Goal: Information Seeking & Learning: Compare options

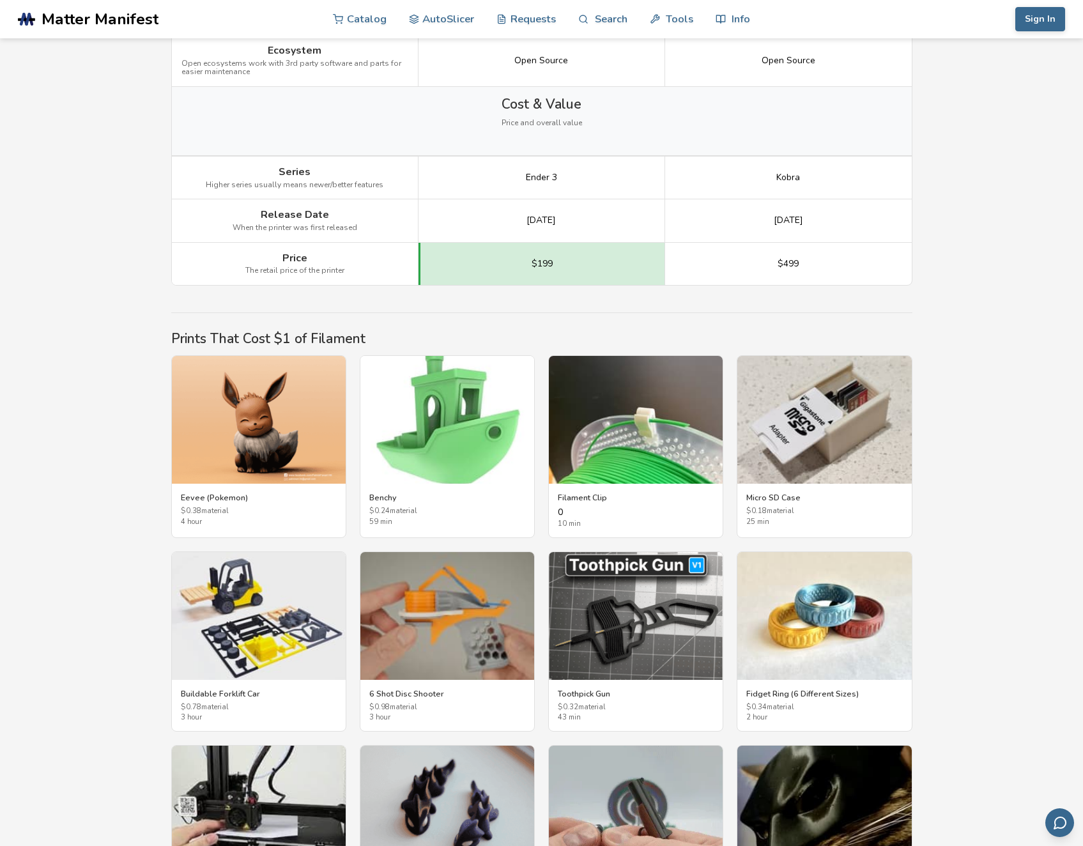
scroll to position [1854, 0]
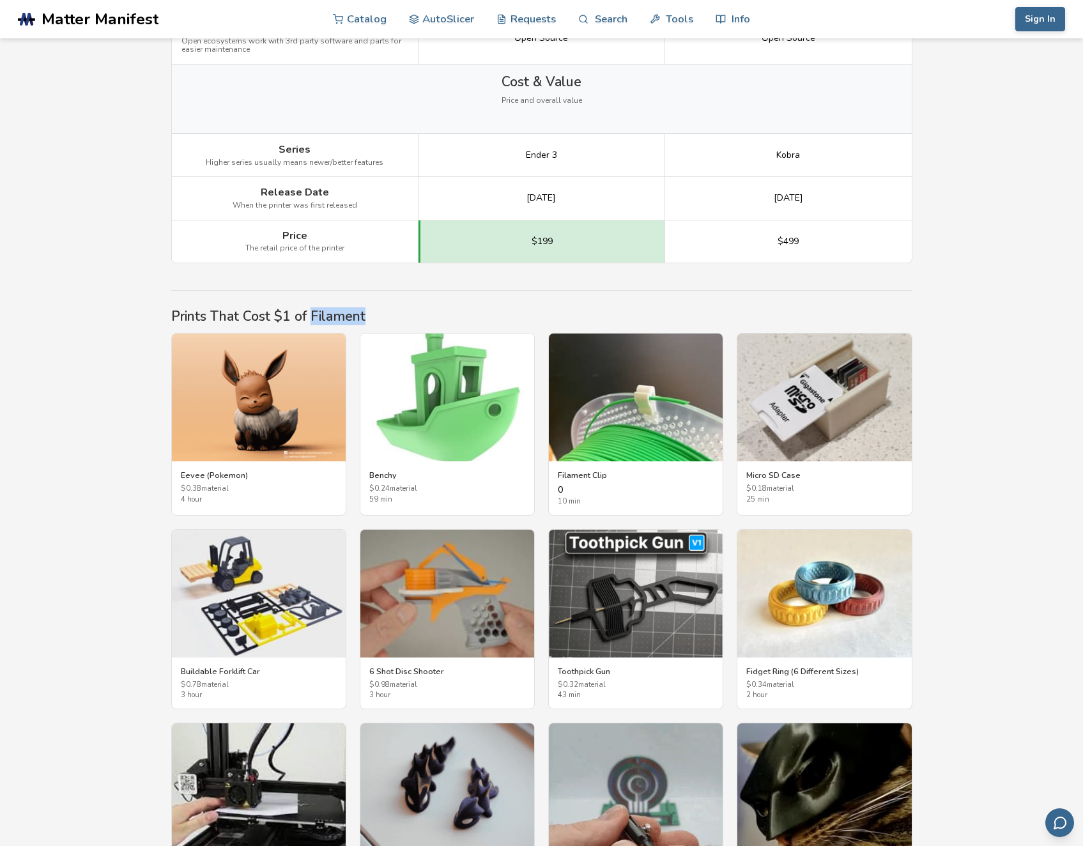
drag, startPoint x: 353, startPoint y: 317, endPoint x: 309, endPoint y: 317, distance: 44.1
click at [309, 317] on h2 "Prints That Cost $1 of Filament" at bounding box center [541, 316] width 741 height 15
drag, startPoint x: 309, startPoint y: 317, endPoint x: 332, endPoint y: 316, distance: 23.0
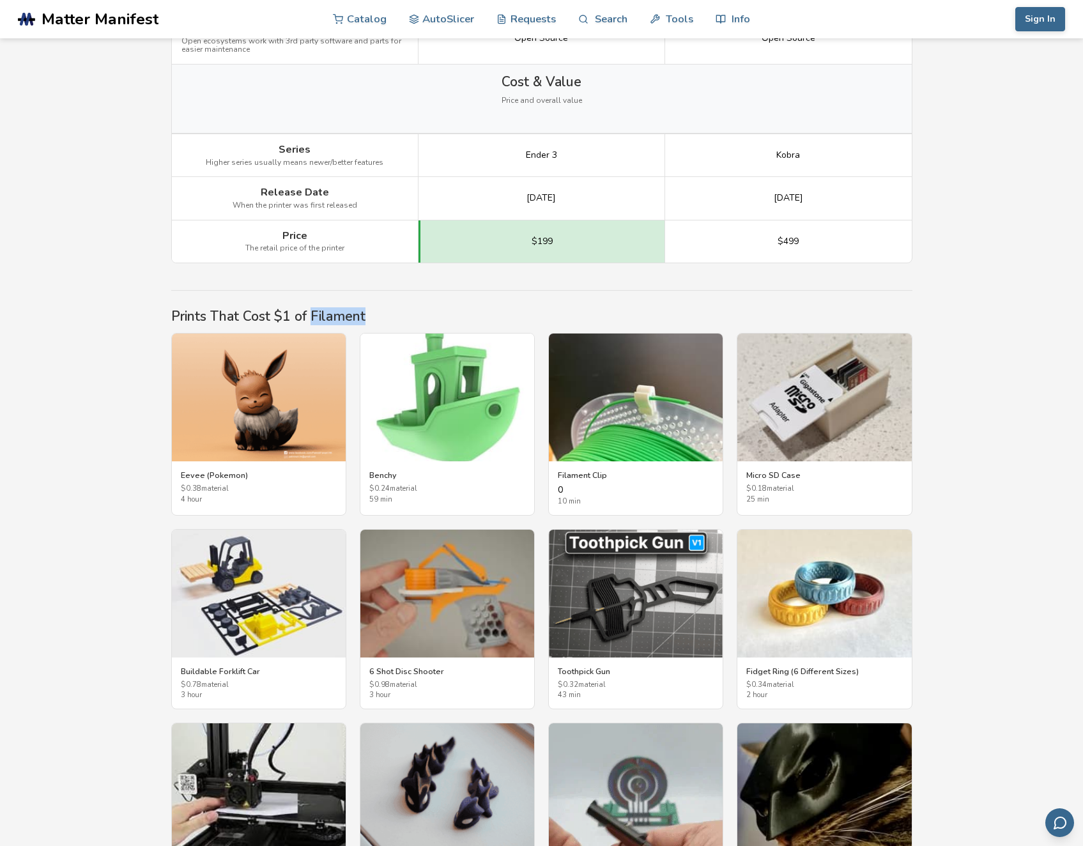
copy h2 "Filament"
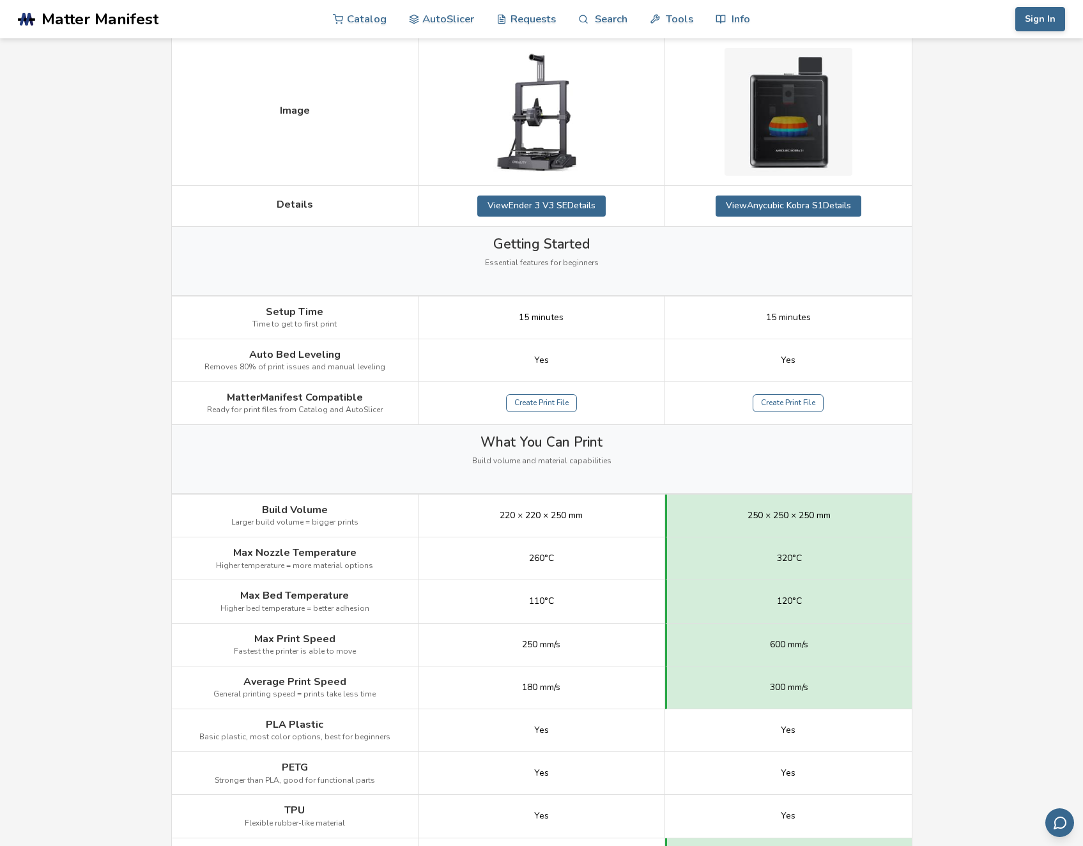
scroll to position [0, 0]
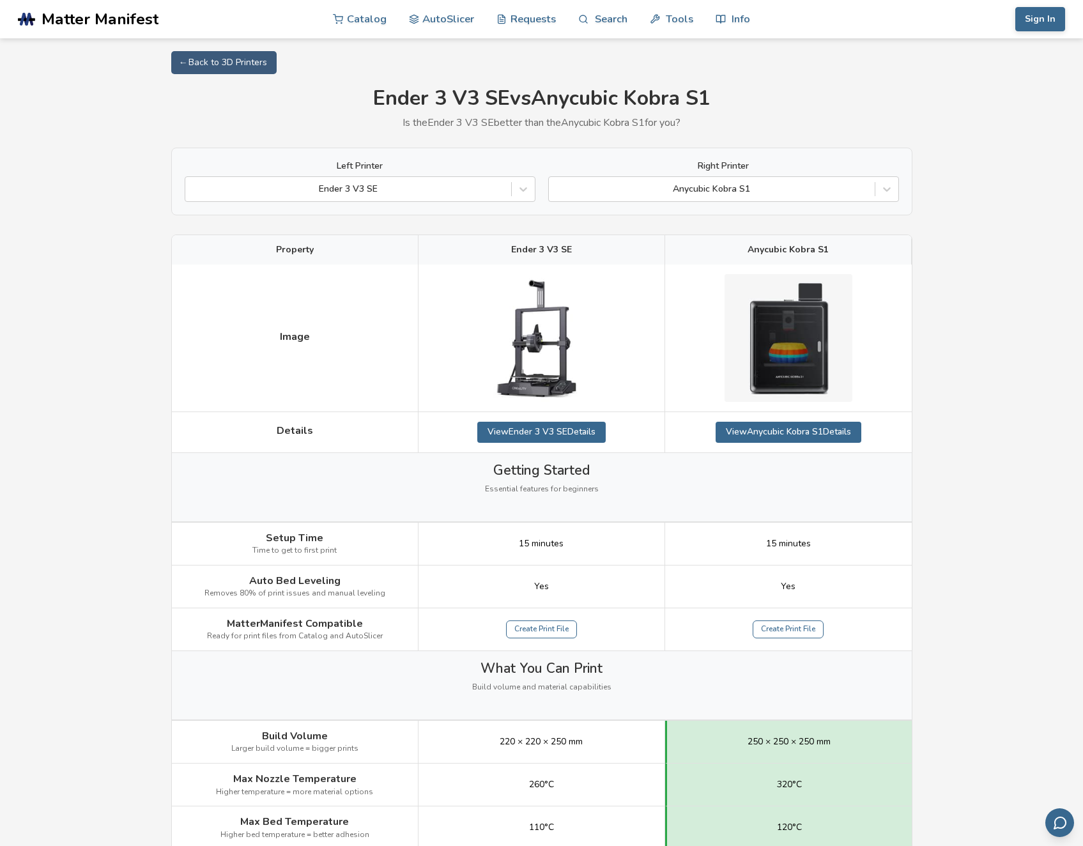
drag, startPoint x: 983, startPoint y: 454, endPoint x: 949, endPoint y: 293, distance: 165.4
click at [146, 12] on span "Matter Manifest" at bounding box center [100, 19] width 117 height 18
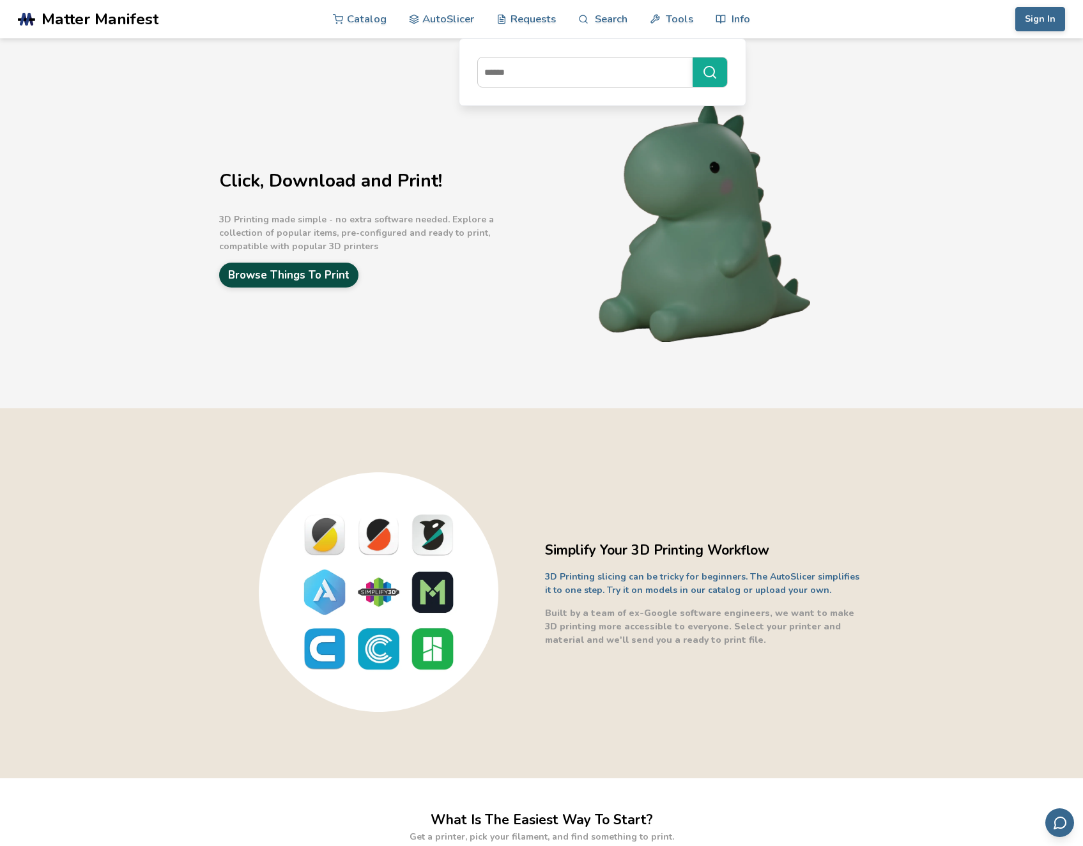
click at [314, 281] on link "Browse Things To Print" at bounding box center [288, 275] width 139 height 25
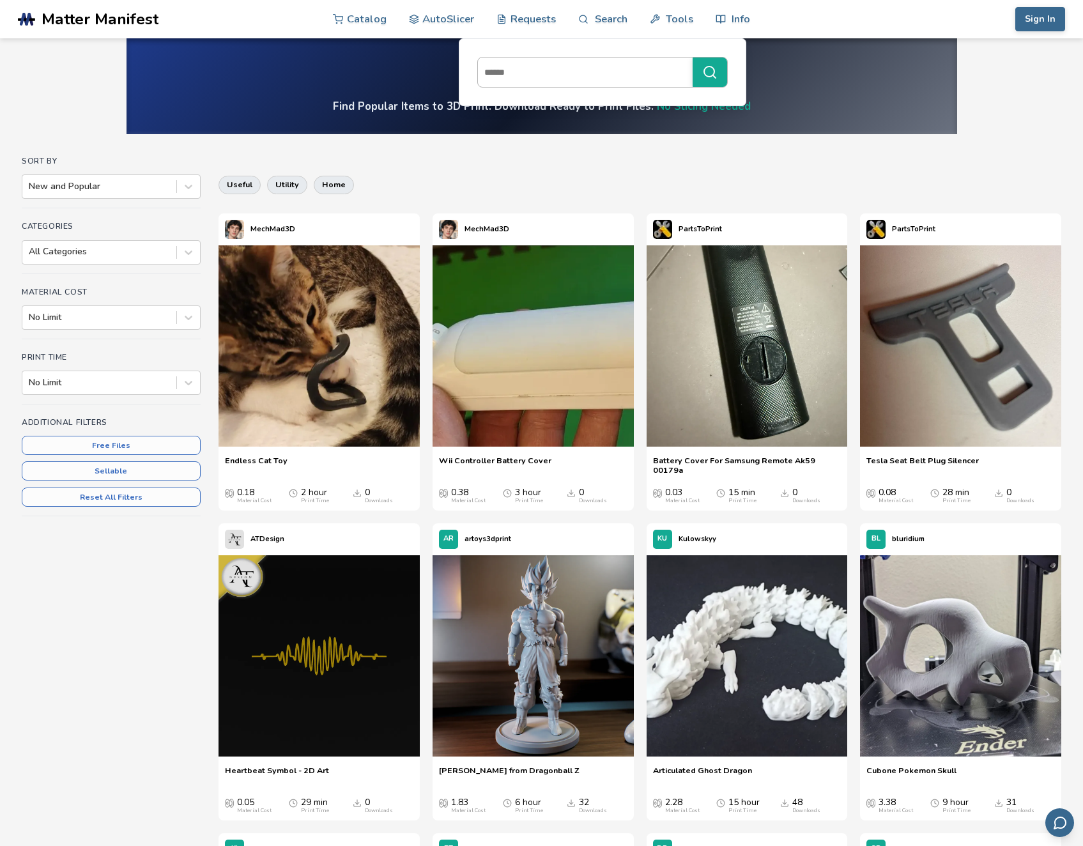
click at [608, 69] on input at bounding box center [582, 72] width 208 height 23
type input "*****"
click at [693, 58] on button "*****" at bounding box center [710, 72] width 35 height 29
click at [709, 75] on icon "submit" at bounding box center [709, 72] width 15 height 15
